Goal: Task Accomplishment & Management: Manage account settings

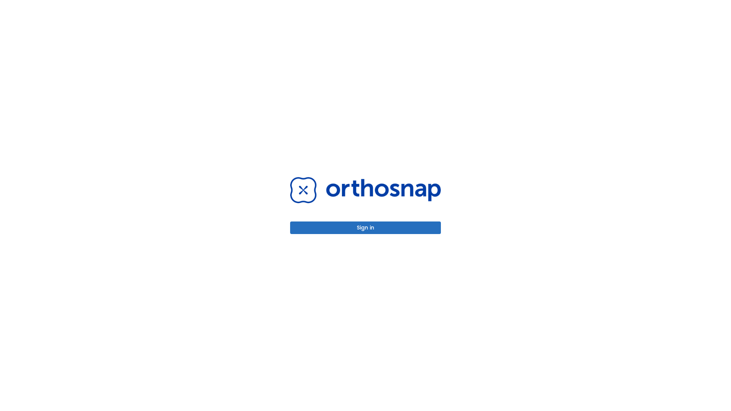
click at [365, 228] on button "Sign in" at bounding box center [365, 227] width 151 height 13
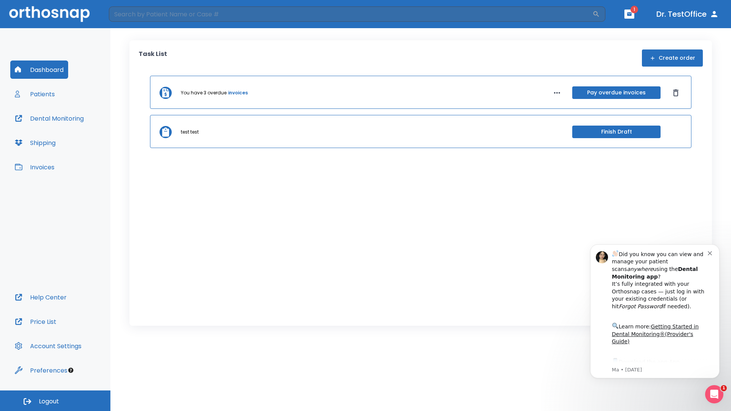
click at [55, 401] on span "Logout" at bounding box center [49, 401] width 20 height 8
